Goal: Complete application form

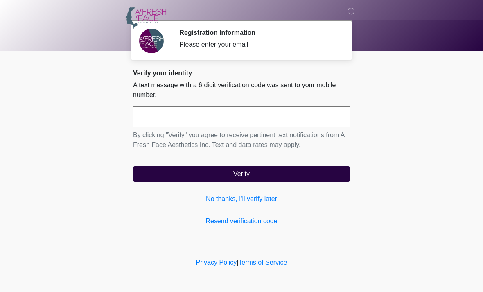
click at [327, 116] on input "text" at bounding box center [241, 116] width 217 height 20
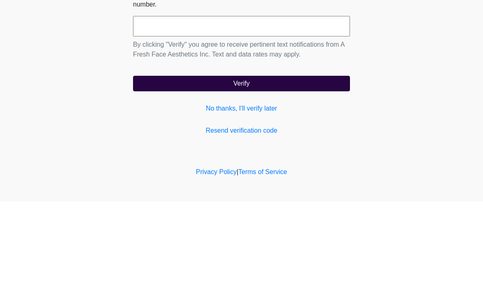
click at [266, 101] on div "Verify your identity A text message with a 6 digit verification code was sent t…" at bounding box center [241, 147] width 217 height 157
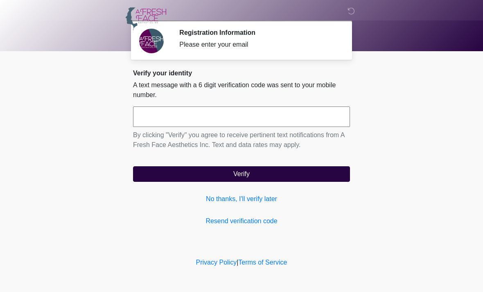
click at [262, 198] on link "No thanks, I'll verify later" at bounding box center [241, 199] width 217 height 10
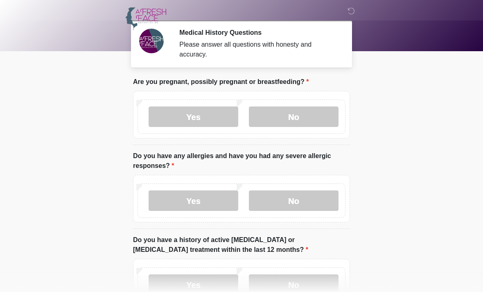
click at [299, 201] on label "No" at bounding box center [294, 200] width 90 height 20
click at [317, 111] on label "No" at bounding box center [294, 116] width 90 height 20
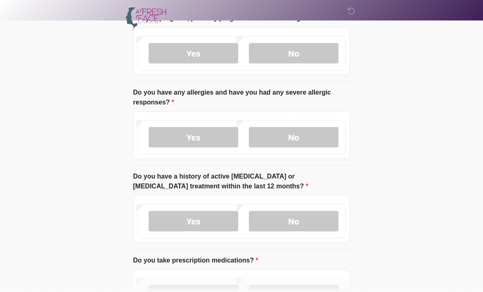
scroll to position [63, 0]
click at [287, 225] on label "No" at bounding box center [294, 221] width 90 height 20
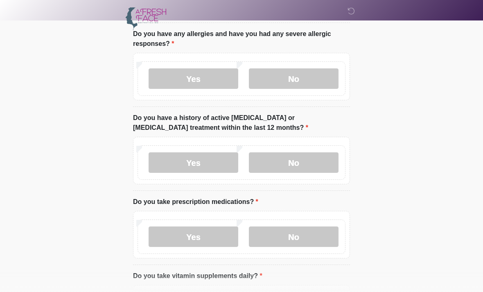
scroll to position [121, 0]
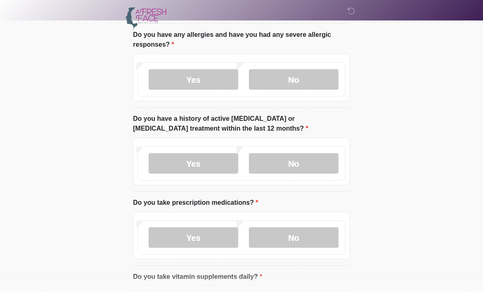
click at [201, 234] on label "Yes" at bounding box center [193, 237] width 90 height 20
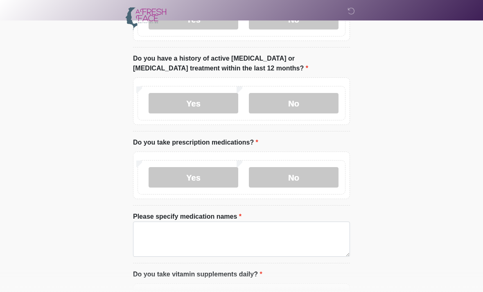
scroll to position [183, 0]
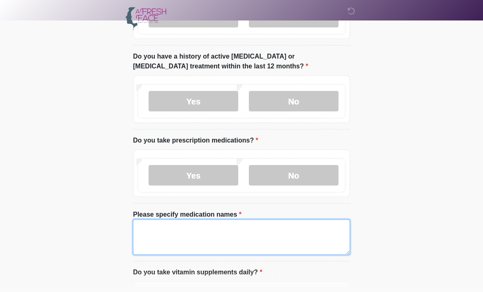
click at [188, 236] on textarea "Please specify medication names" at bounding box center [241, 237] width 217 height 35
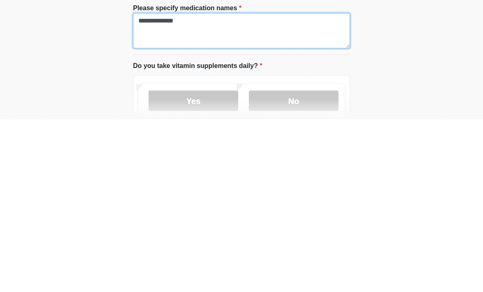
scroll to position [220, 0]
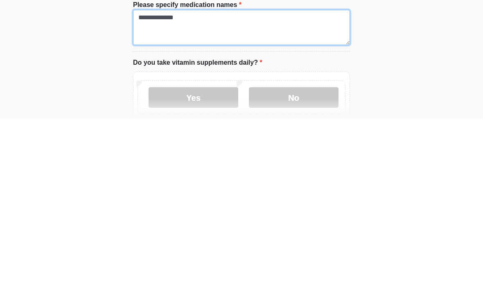
type textarea "**********"
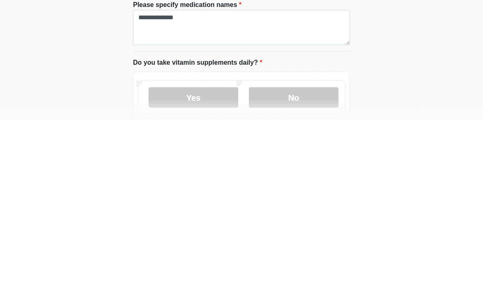
click at [200, 260] on label "Yes" at bounding box center [193, 270] width 90 height 20
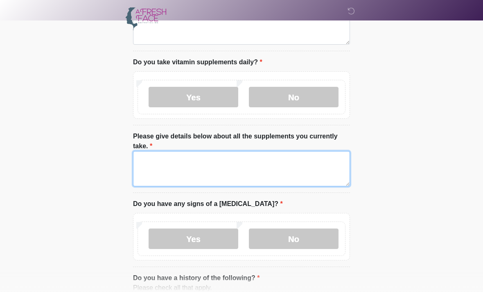
click at [161, 158] on textarea "Please give details below about all the supplements you currently take." at bounding box center [241, 168] width 217 height 35
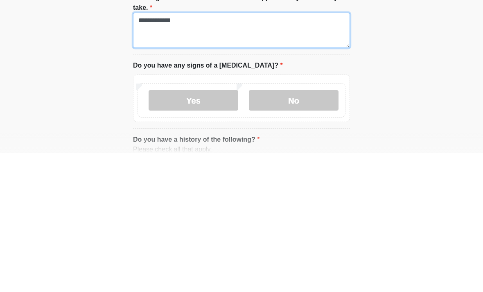
type textarea "**********"
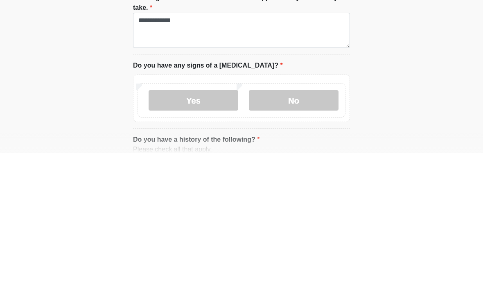
click at [308, 229] on label "No" at bounding box center [294, 239] width 90 height 20
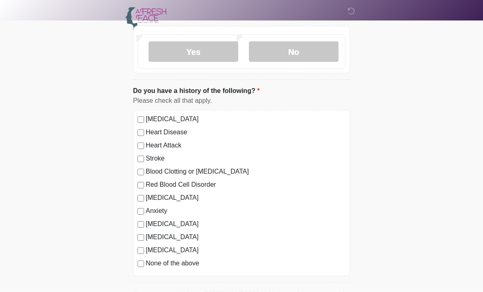
scroll to position [580, 0]
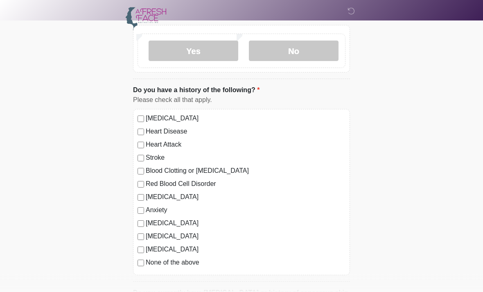
click at [147, 218] on label "[MEDICAL_DATA]" at bounding box center [246, 223] width 200 height 10
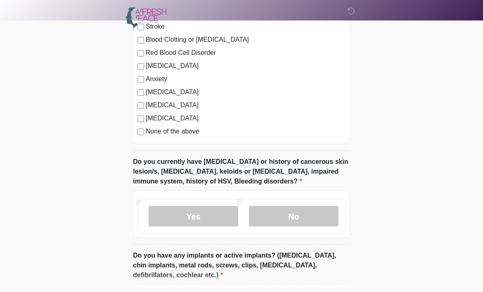
scroll to position [713, 0]
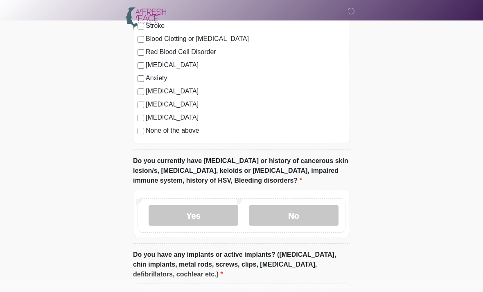
click at [309, 213] on label "No" at bounding box center [294, 215] width 90 height 20
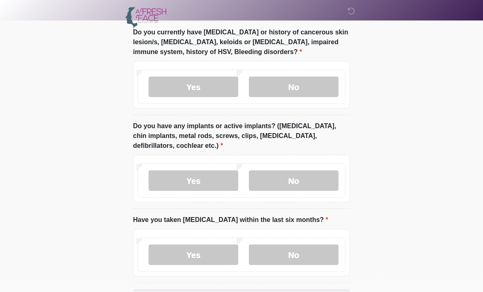
scroll to position [852, 0]
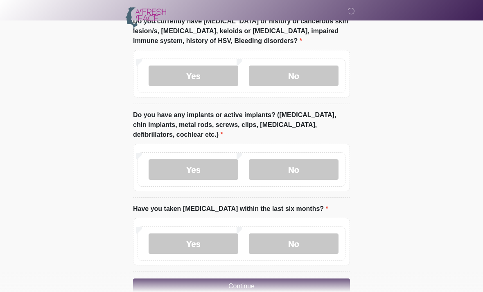
click at [298, 163] on label "No" at bounding box center [294, 169] width 90 height 20
click at [301, 242] on label "No" at bounding box center [294, 243] width 90 height 20
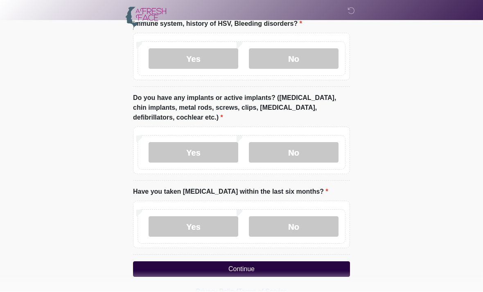
click at [237, 263] on button "Continue" at bounding box center [241, 270] width 217 height 16
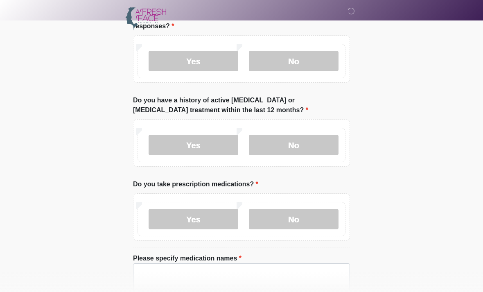
scroll to position [0, 0]
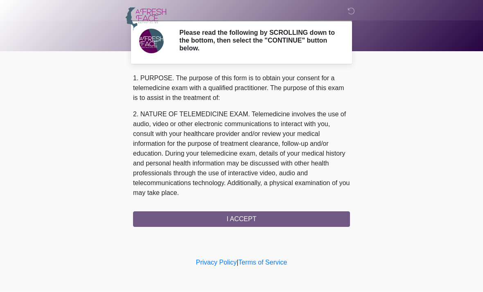
click at [245, 212] on div "1. PURPOSE. The purpose of this form is to obtain your consent for a telemedici…" at bounding box center [241, 149] width 217 height 153
click at [246, 218] on div "1. PURPOSE. The purpose of this form is to obtain your consent for a telemedici…" at bounding box center [241, 149] width 217 height 153
click at [239, 216] on div "1. PURPOSE. The purpose of this form is to obtain your consent for a telemedici…" at bounding box center [241, 149] width 217 height 153
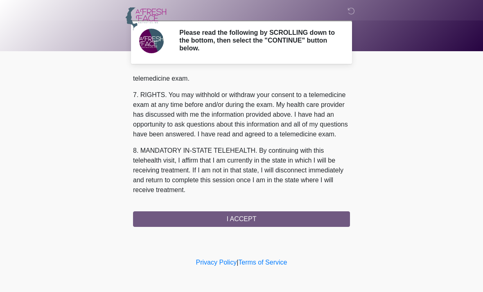
scroll to position [366, 0]
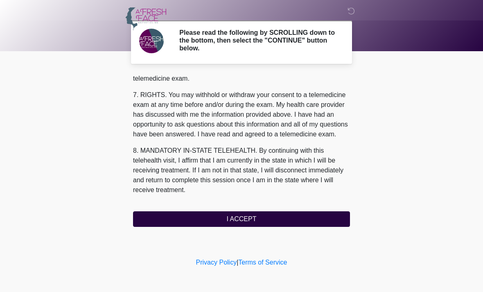
click at [236, 221] on button "I ACCEPT" at bounding box center [241, 219] width 217 height 16
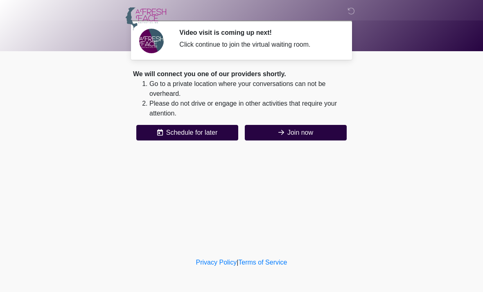
click at [314, 134] on button "Join now" at bounding box center [296, 133] width 102 height 16
click at [299, 129] on button "Join now" at bounding box center [296, 133] width 102 height 16
